Goal: Navigation & Orientation: Find specific page/section

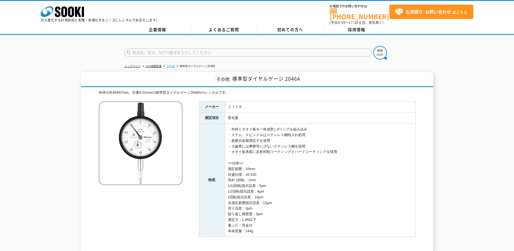
click at [171, 65] on link "その他" at bounding box center [171, 66] width 8 height 3
